Goal: Transaction & Acquisition: Purchase product/service

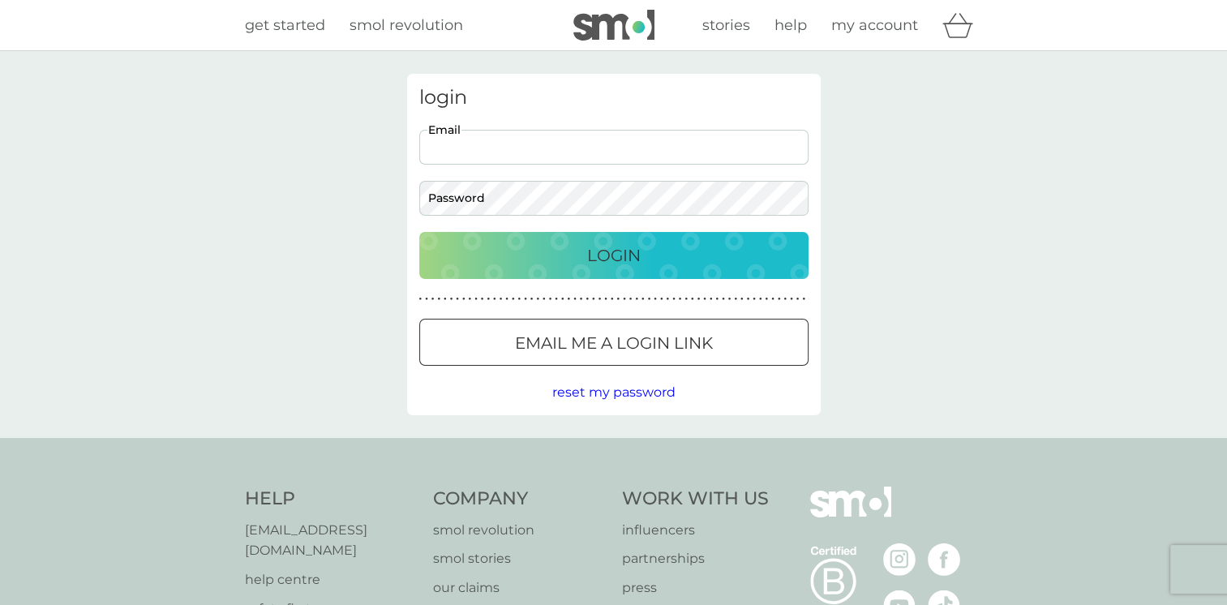
click at [449, 140] on input "Email" at bounding box center [613, 147] width 389 height 35
type input "eva07011997@gmail.com"
click at [600, 255] on p "Login" at bounding box center [614, 255] width 54 height 26
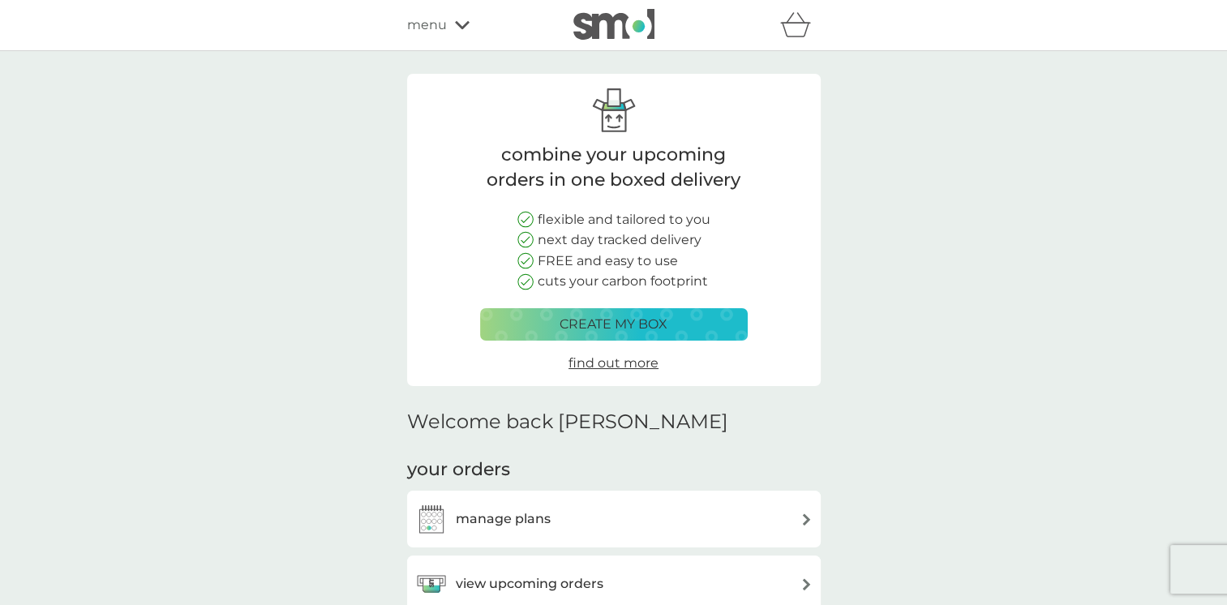
click at [631, 363] on span "find out more" at bounding box center [613, 362] width 90 height 15
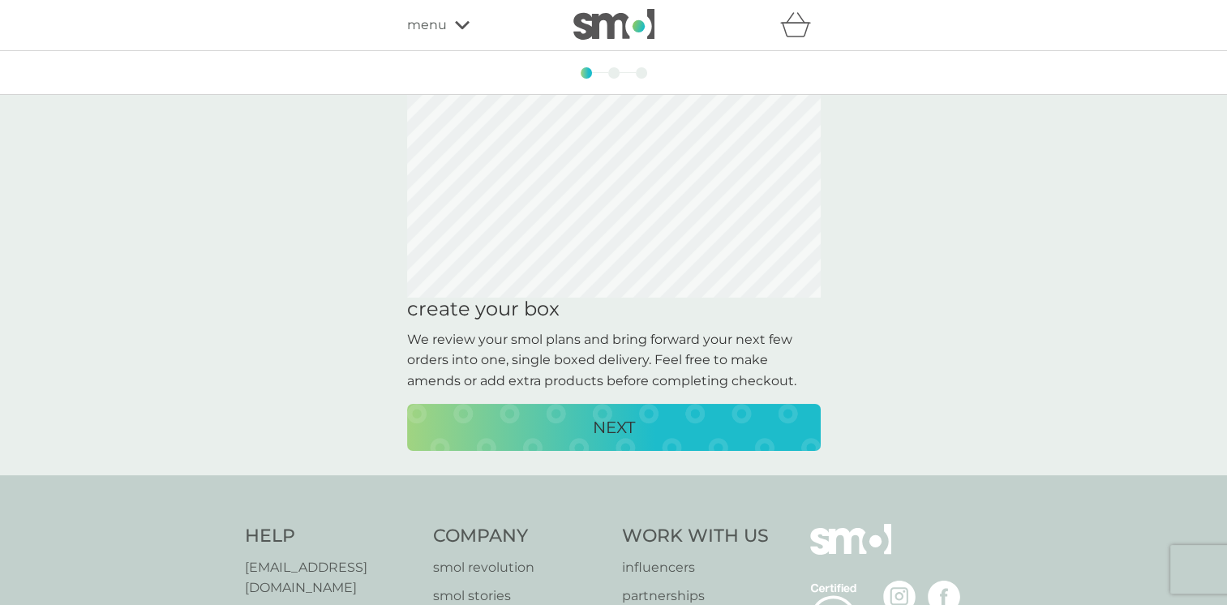
click at [572, 443] on button "NEXT" at bounding box center [614, 427] width 414 height 47
click at [460, 26] on icon at bounding box center [462, 25] width 15 height 8
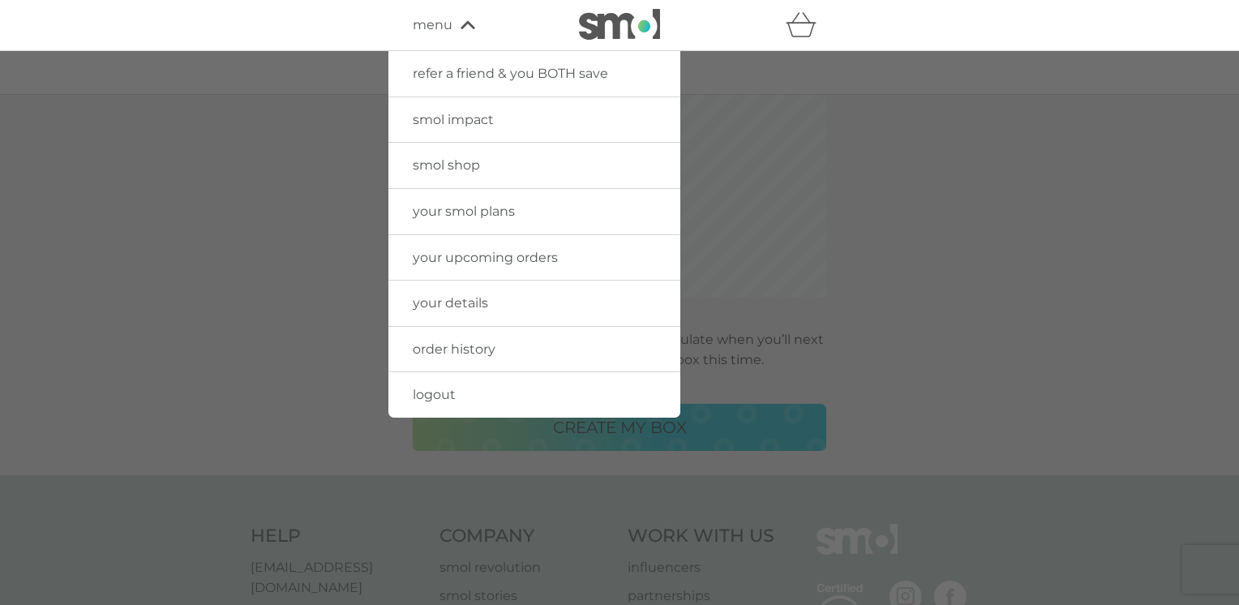
click at [465, 168] on span "smol shop" at bounding box center [446, 164] width 67 height 15
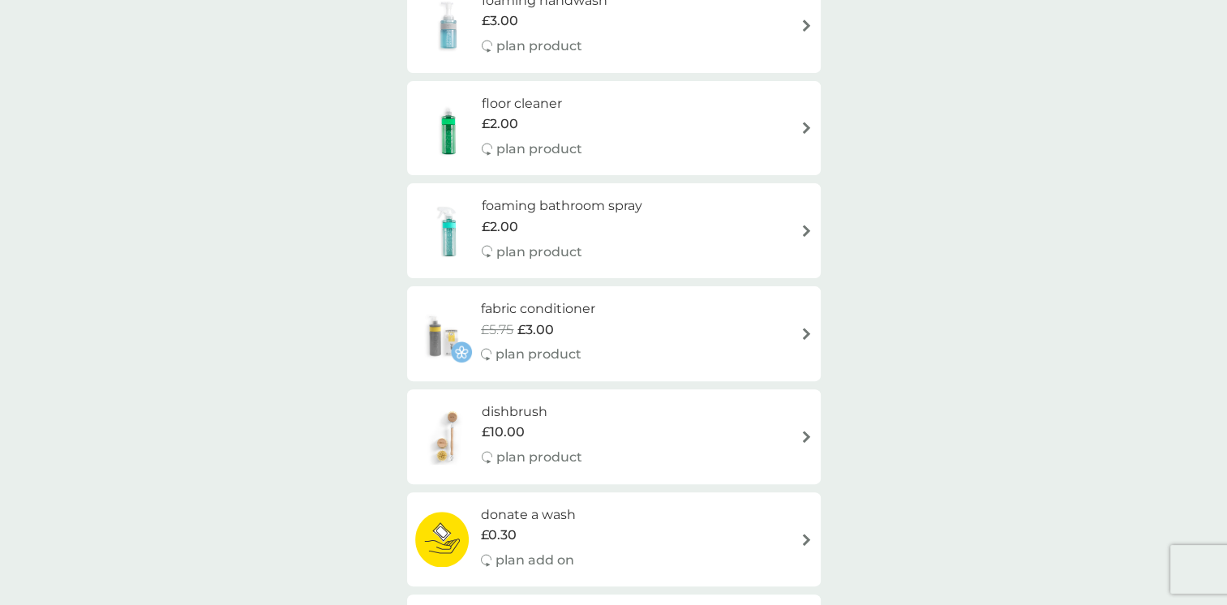
scroll to position [389, 0]
click at [521, 311] on h6 "fabric conditioner" at bounding box center [538, 311] width 114 height 21
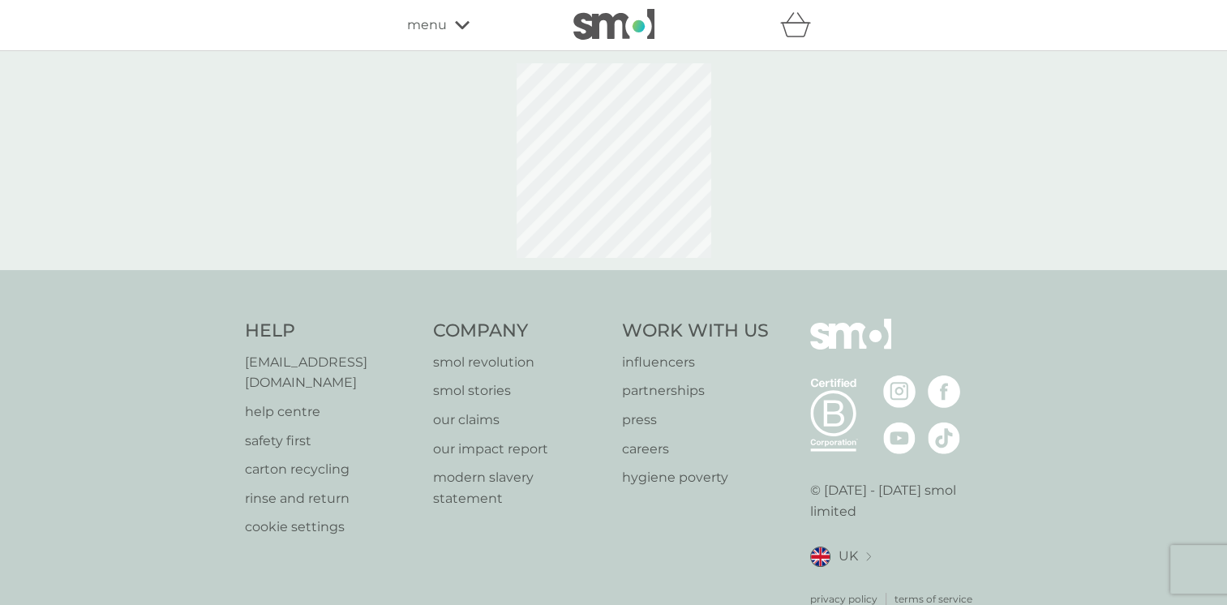
select select "182"
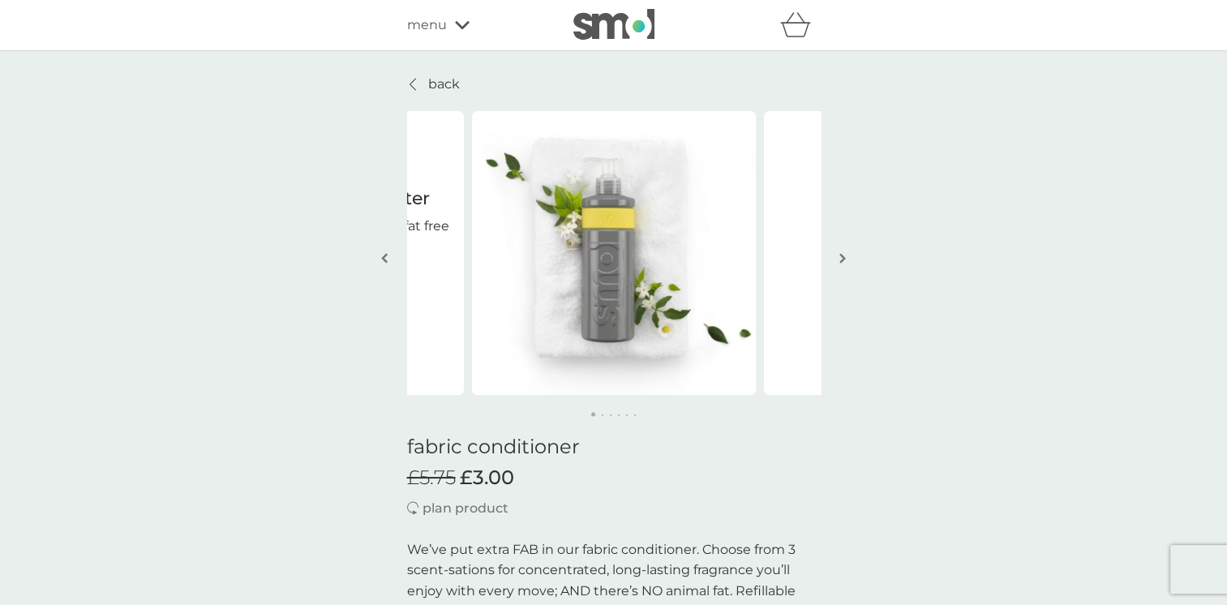
click at [840, 257] on img "button" at bounding box center [842, 258] width 6 height 12
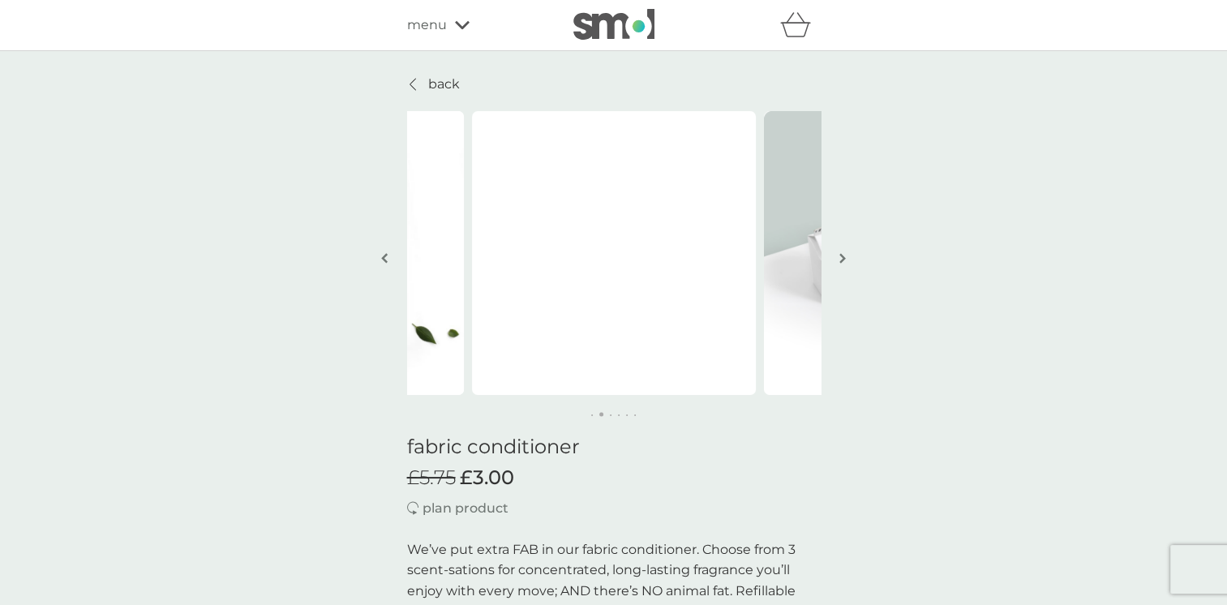
click at [840, 257] on img "button" at bounding box center [842, 258] width 6 height 12
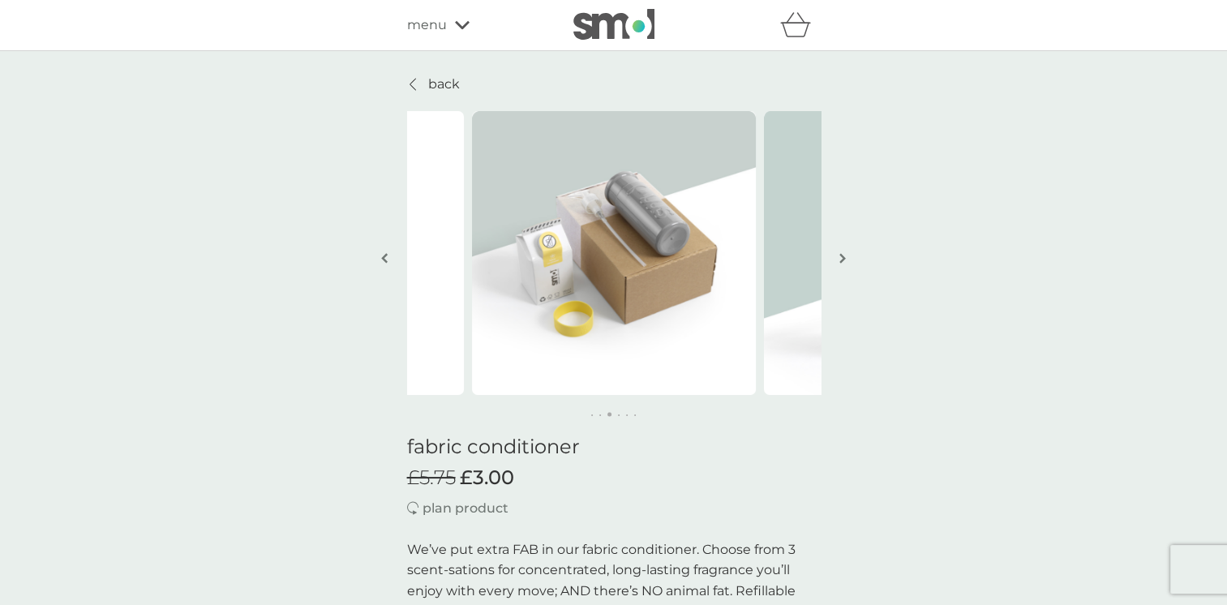
click at [840, 257] on img "button" at bounding box center [842, 258] width 6 height 12
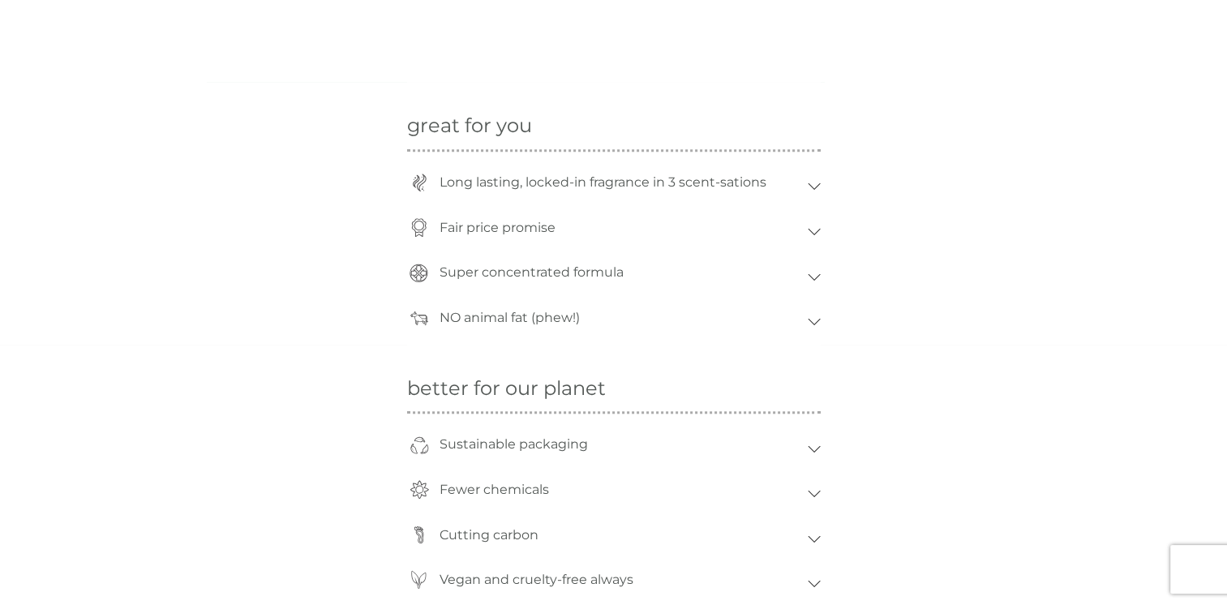
scroll to position [1524, 0]
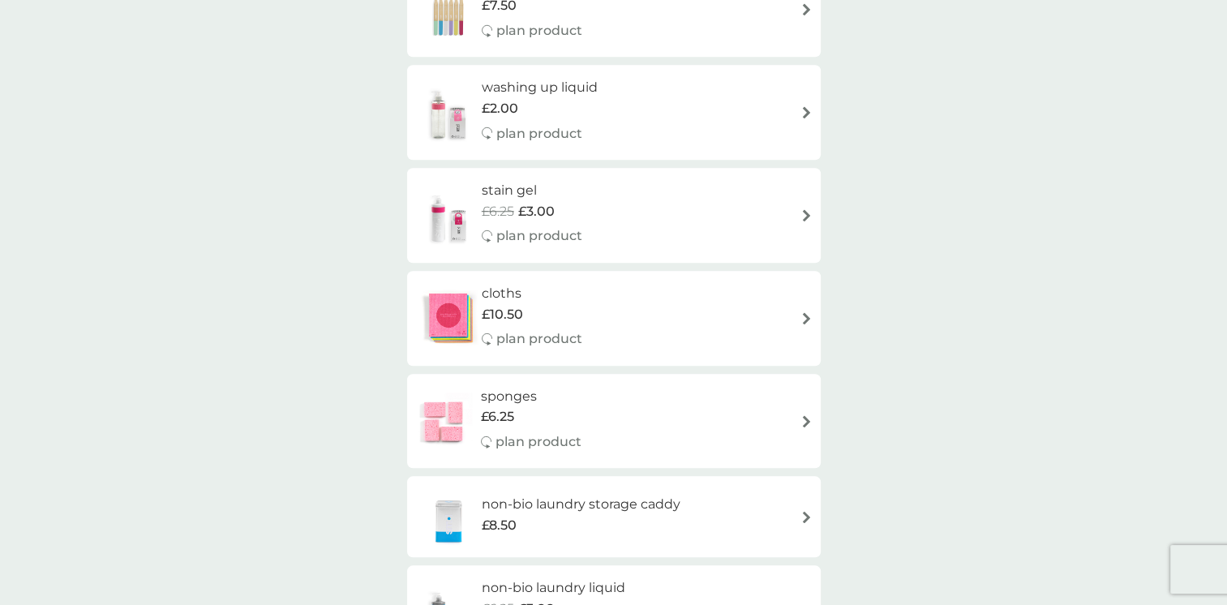
scroll to position [389, 0]
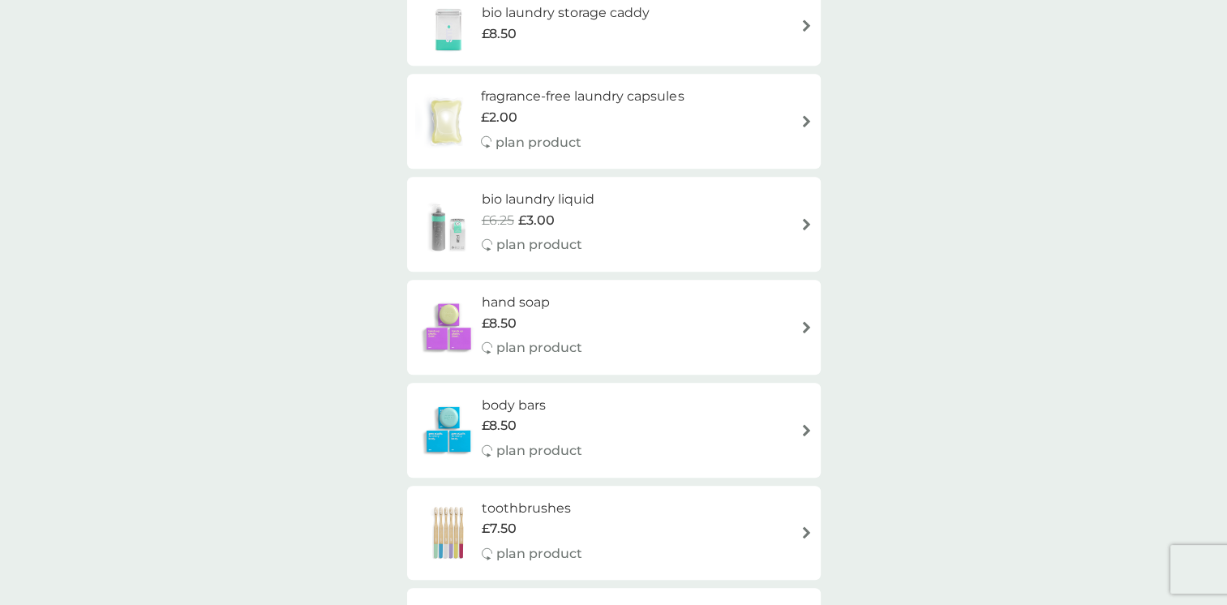
scroll to position [1005, 0]
